Goal: Find specific page/section: Find specific page/section

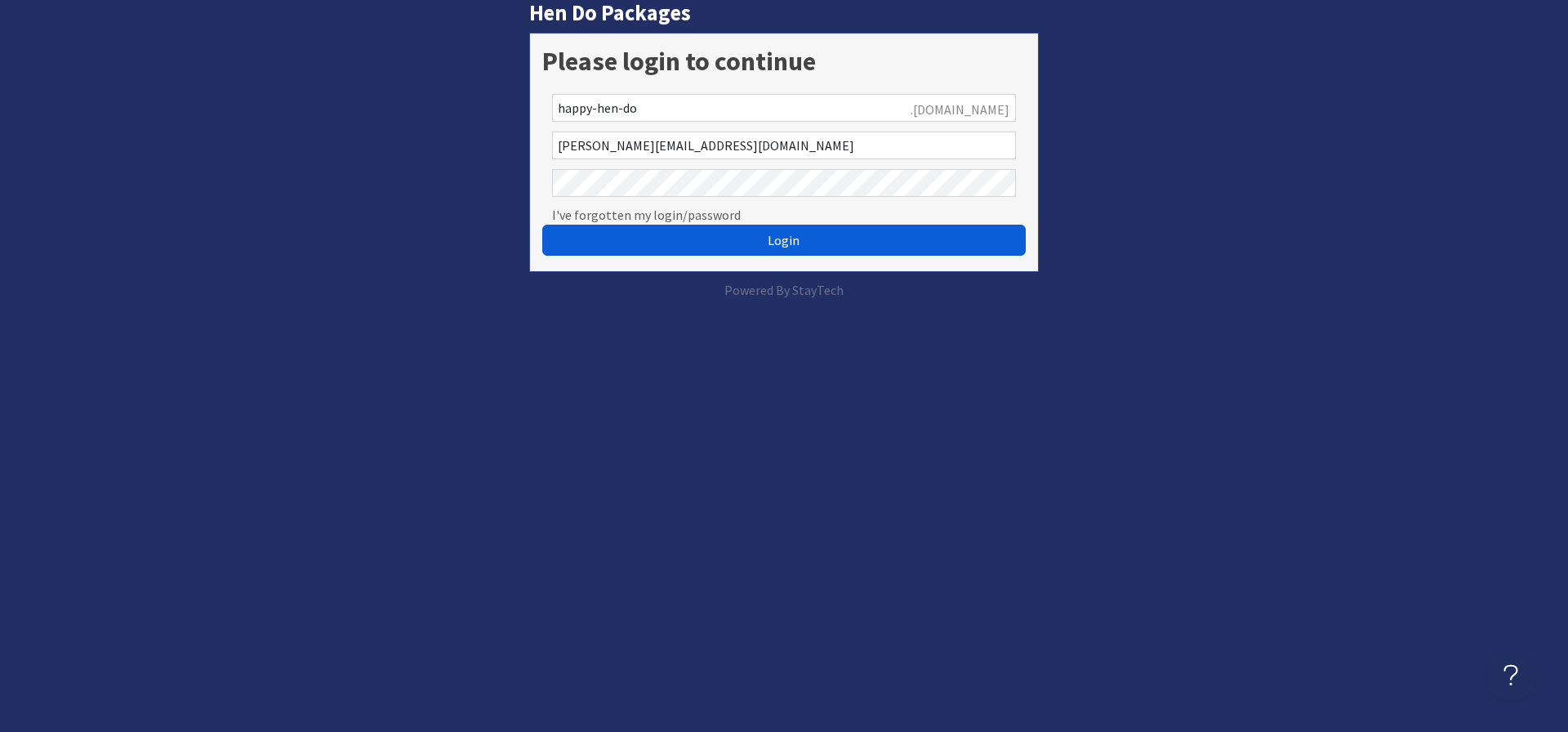
click at [787, 246] on span "Login" at bounding box center [784, 240] width 32 height 17
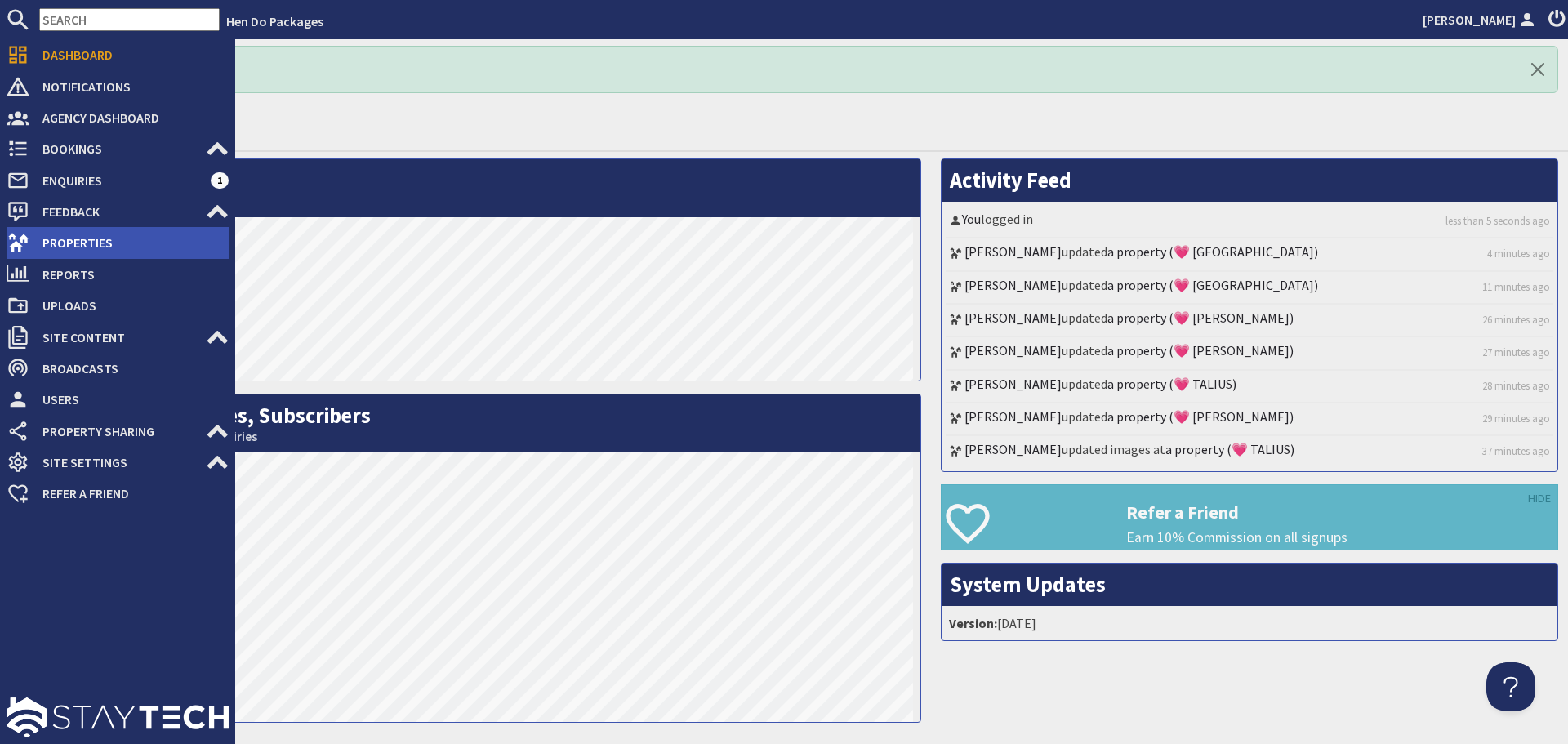
click at [17, 238] on icon at bounding box center [18, 242] width 23 height 23
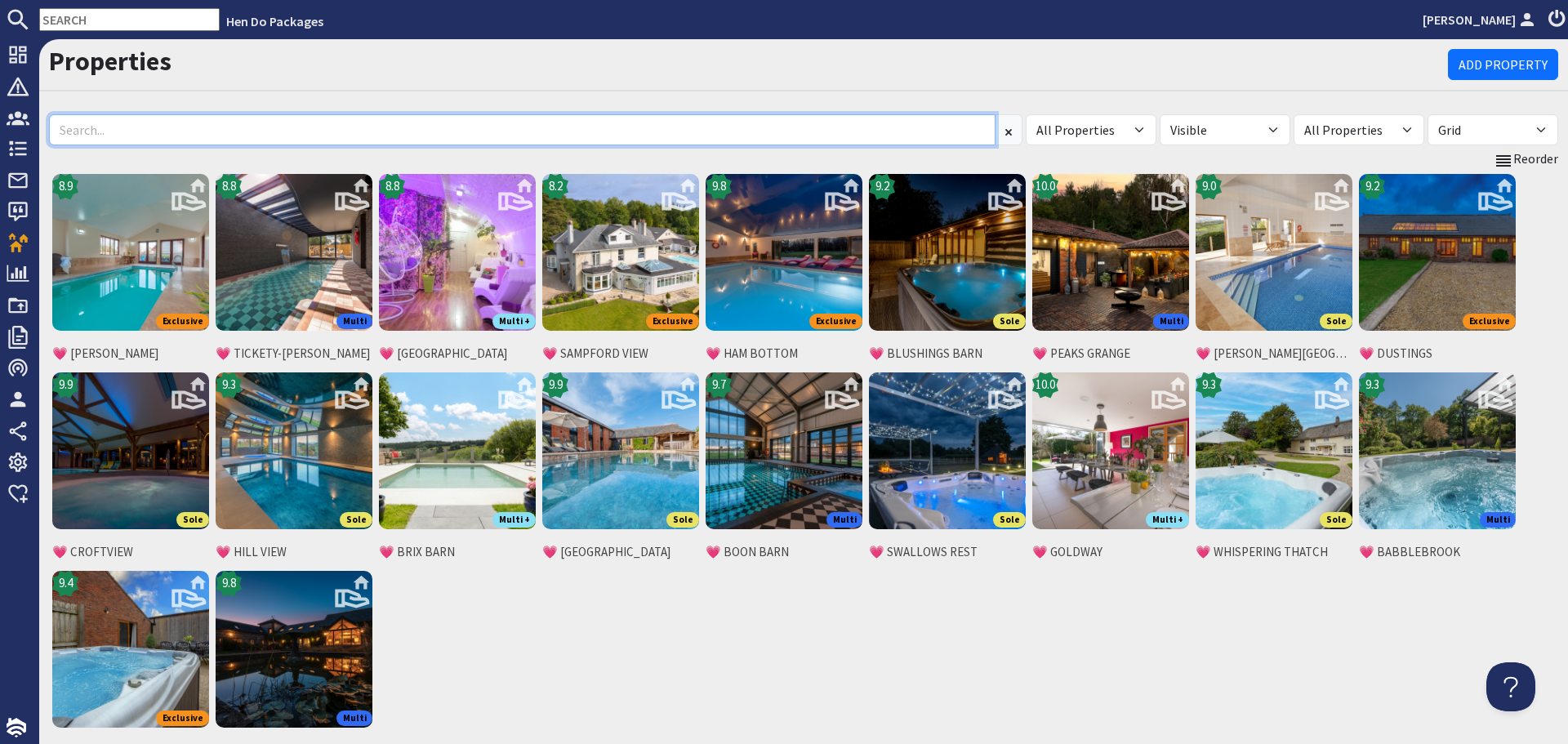
click at [370, 139] on input at bounding box center [522, 130] width 946 height 31
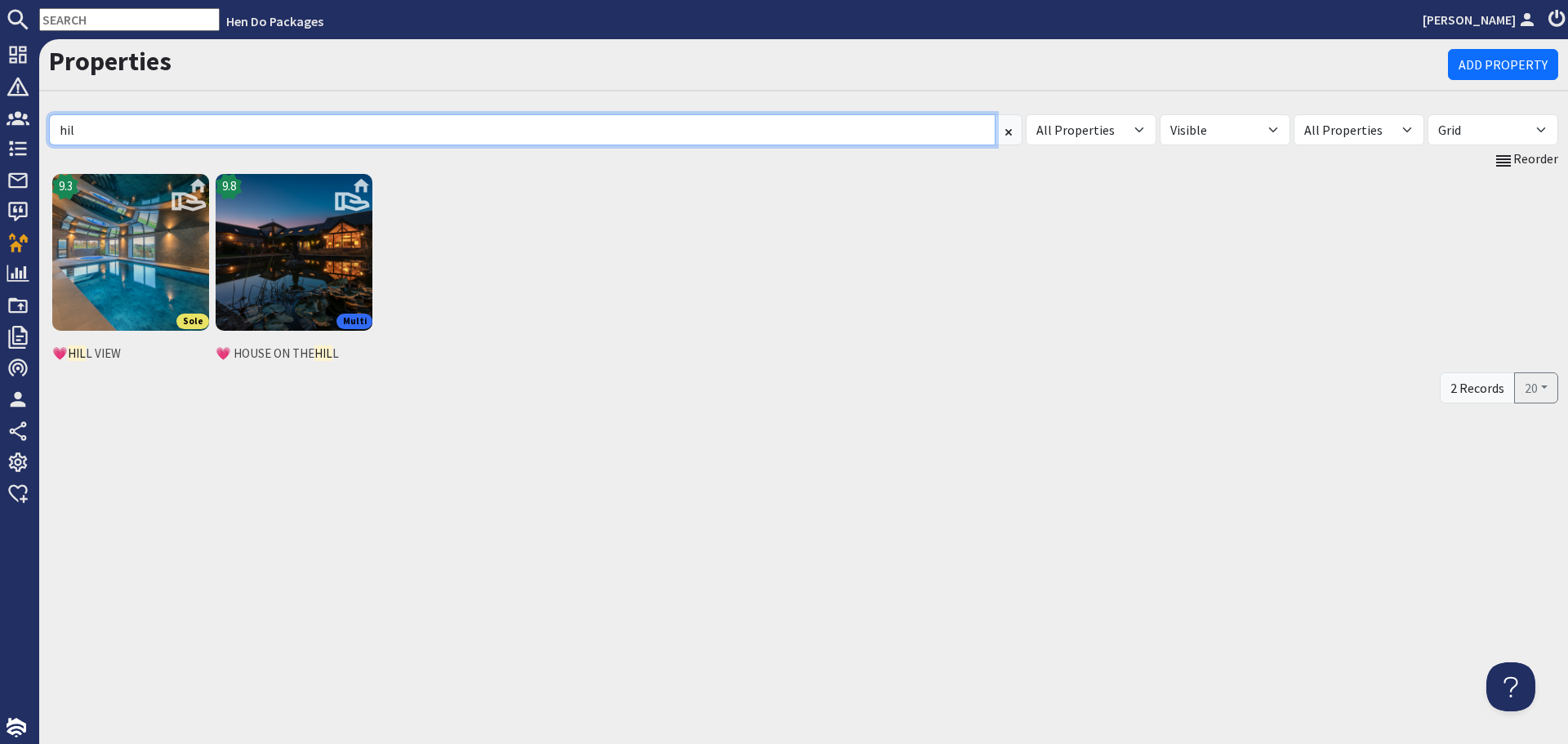
type input "hil"
